Goal: Transaction & Acquisition: Download file/media

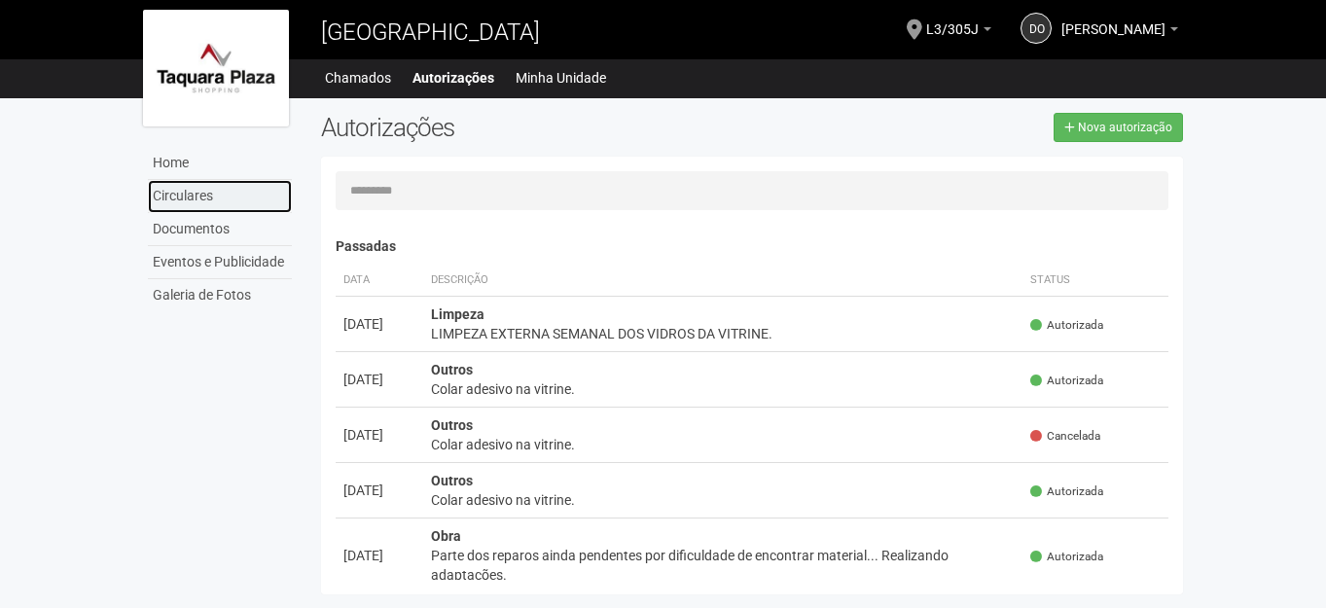
click at [178, 198] on link "Circulares" at bounding box center [220, 196] width 144 height 33
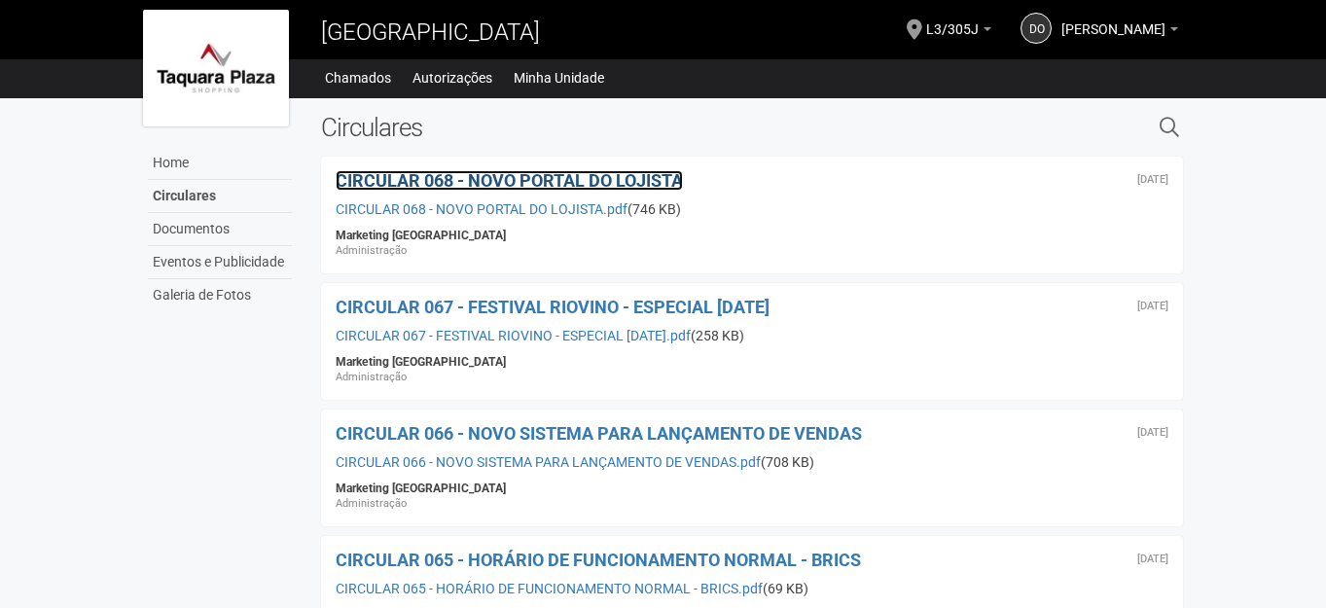
click at [542, 180] on span "CIRCULAR 068 - NOVO PORTAL DO LOJISTA" at bounding box center [509, 180] width 347 height 20
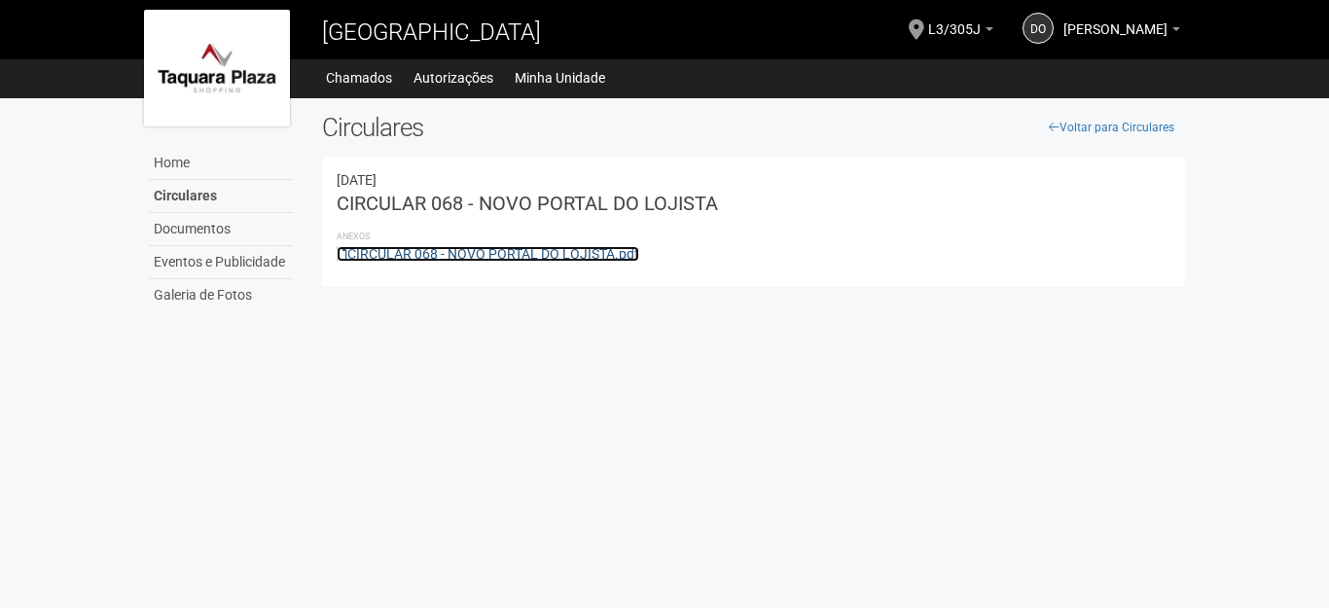
click at [500, 259] on link "CIRCULAR 068 - NOVO PORTAL DO LOJISTA.pdf" at bounding box center [488, 254] width 303 height 16
